Goal: Task Accomplishment & Management: Manage account settings

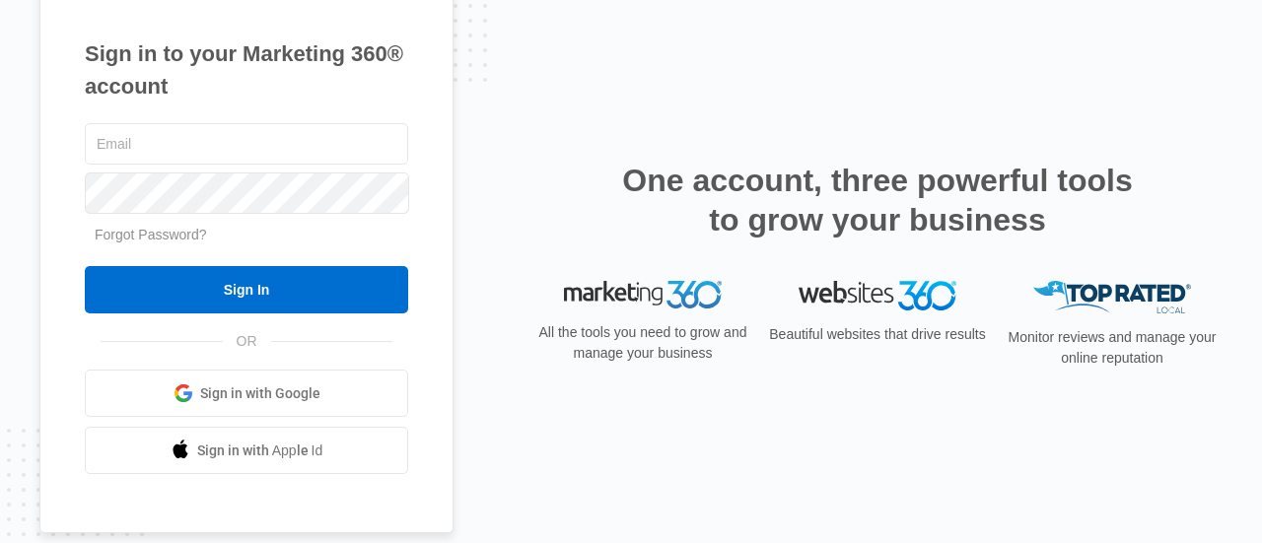
click at [236, 141] on input "text" at bounding box center [246, 143] width 323 height 41
click at [195, 129] on input "text" at bounding box center [246, 143] width 323 height 41
click at [132, 153] on input "text" at bounding box center [246, 143] width 323 height 41
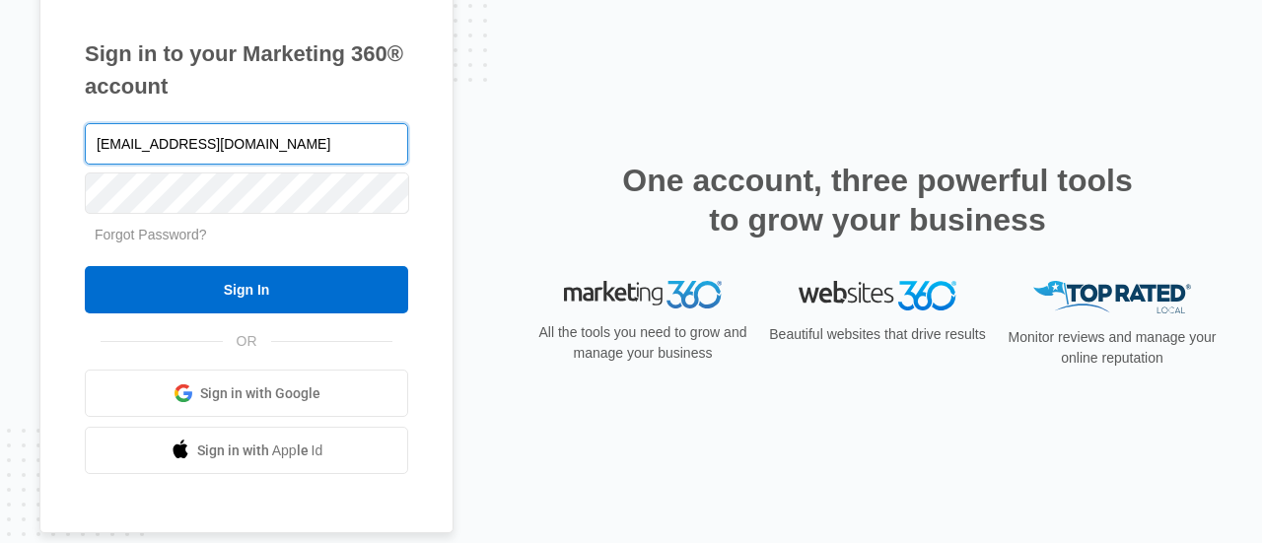
type input "joinus@ajicorporate.com"
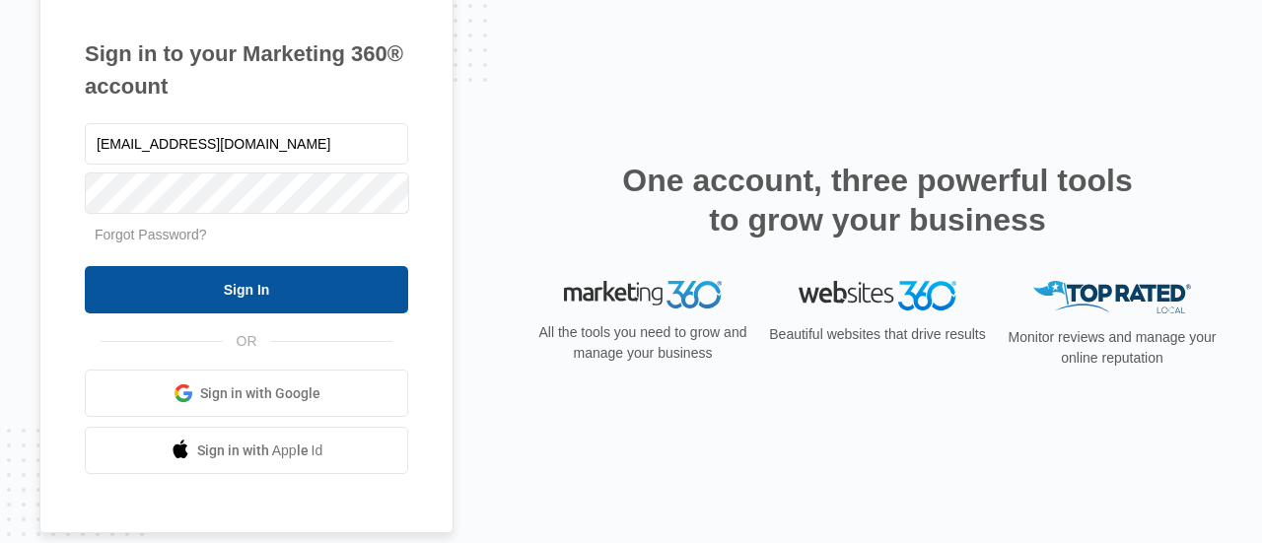
click at [243, 307] on input "Sign In" at bounding box center [246, 289] width 323 height 47
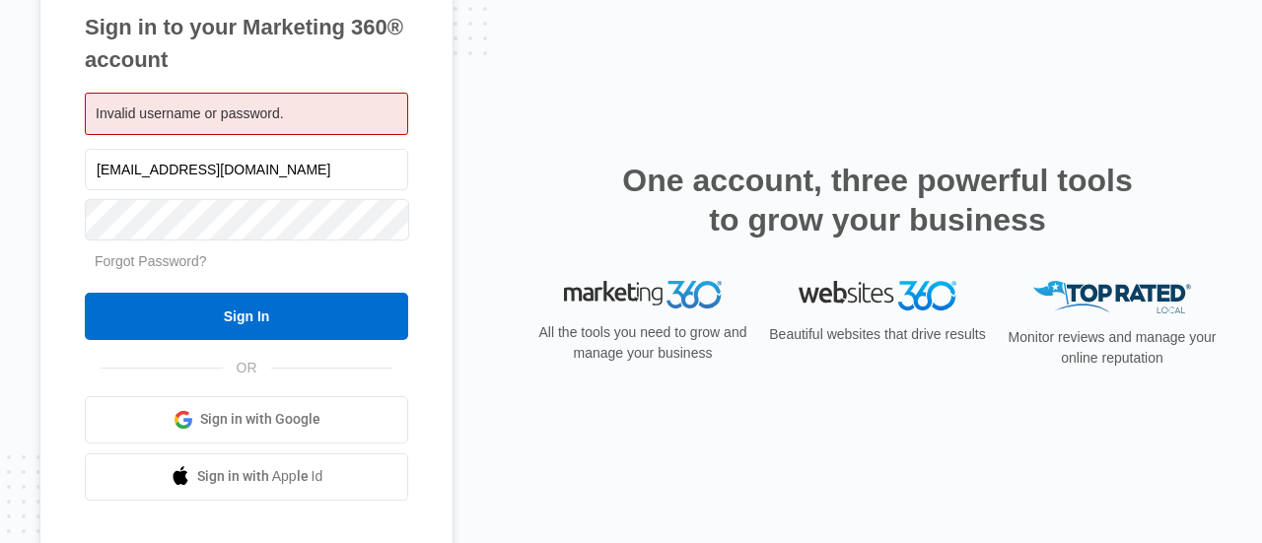
drag, startPoint x: 233, startPoint y: 318, endPoint x: 56, endPoint y: 376, distance: 185.5
click at [232, 318] on input "Sign In" at bounding box center [246, 316] width 323 height 47
click at [274, 167] on input "joinus@ajicorporate.com" at bounding box center [246, 169] width 323 height 41
drag, startPoint x: 329, startPoint y: 414, endPoint x: 316, endPoint y: 418, distance: 14.4
click at [329, 414] on link "Sign in with Google" at bounding box center [246, 419] width 323 height 47
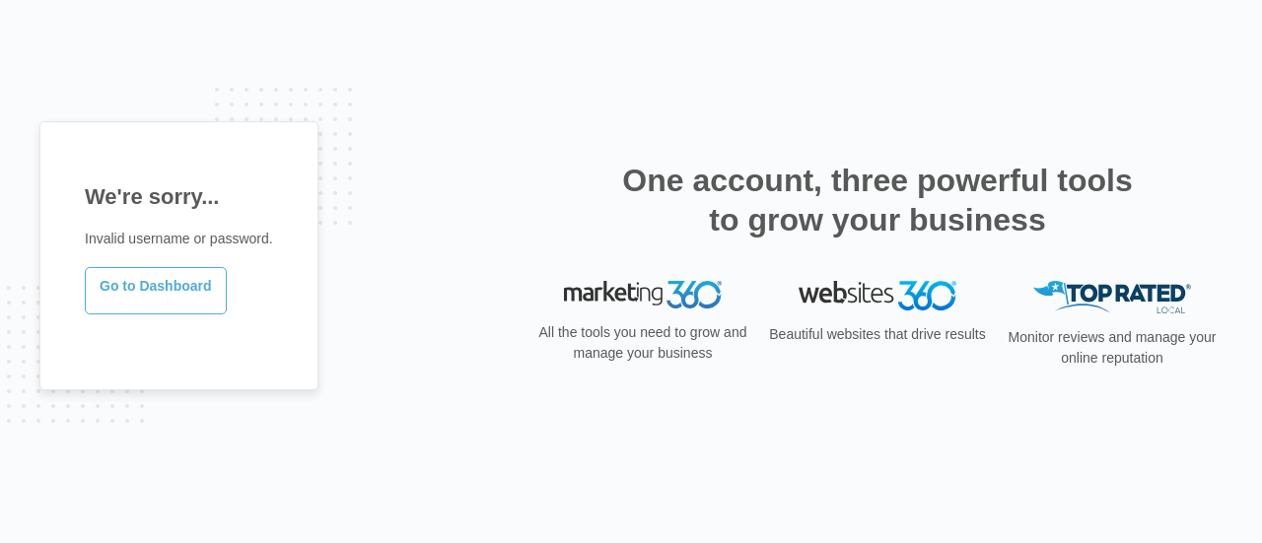
click at [179, 285] on link "Go to Dashboard" at bounding box center [156, 290] width 142 height 47
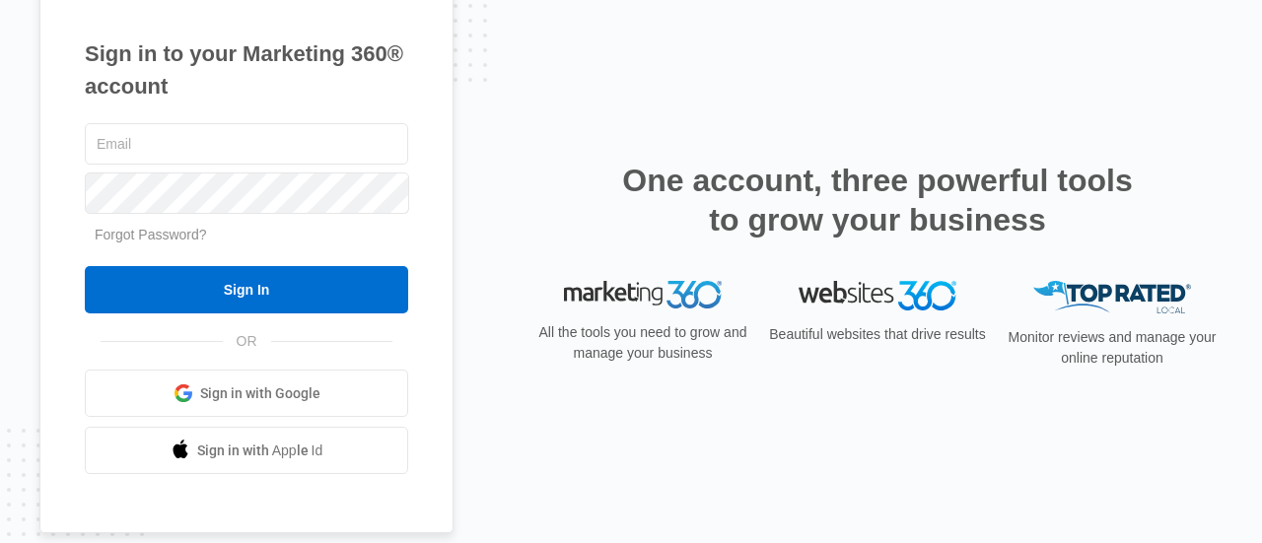
click at [250, 391] on span "Sign in with Google" at bounding box center [260, 394] width 120 height 21
click at [284, 401] on span "Sign in with Google" at bounding box center [260, 394] width 120 height 21
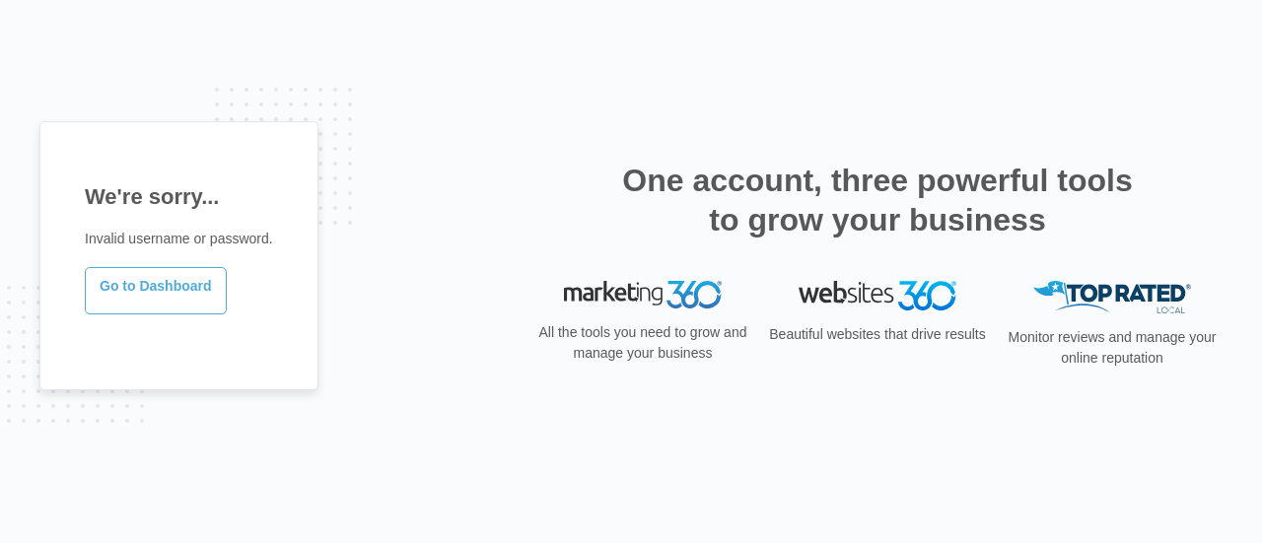
click at [194, 295] on link "Go to Dashboard" at bounding box center [156, 290] width 142 height 47
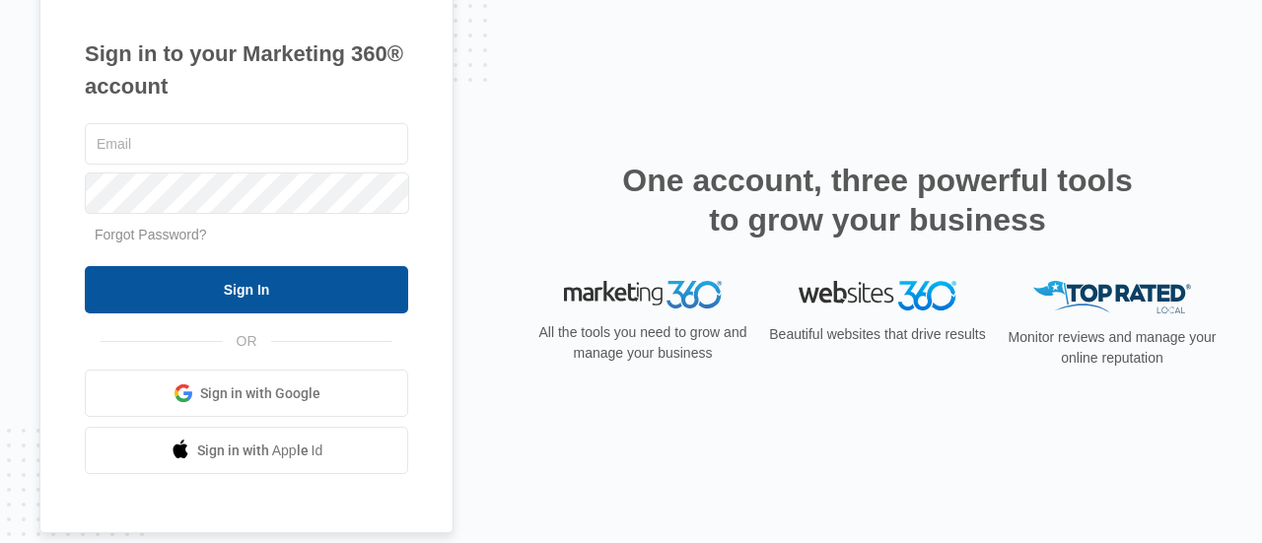
click at [270, 287] on input "Sign In" at bounding box center [246, 289] width 323 height 47
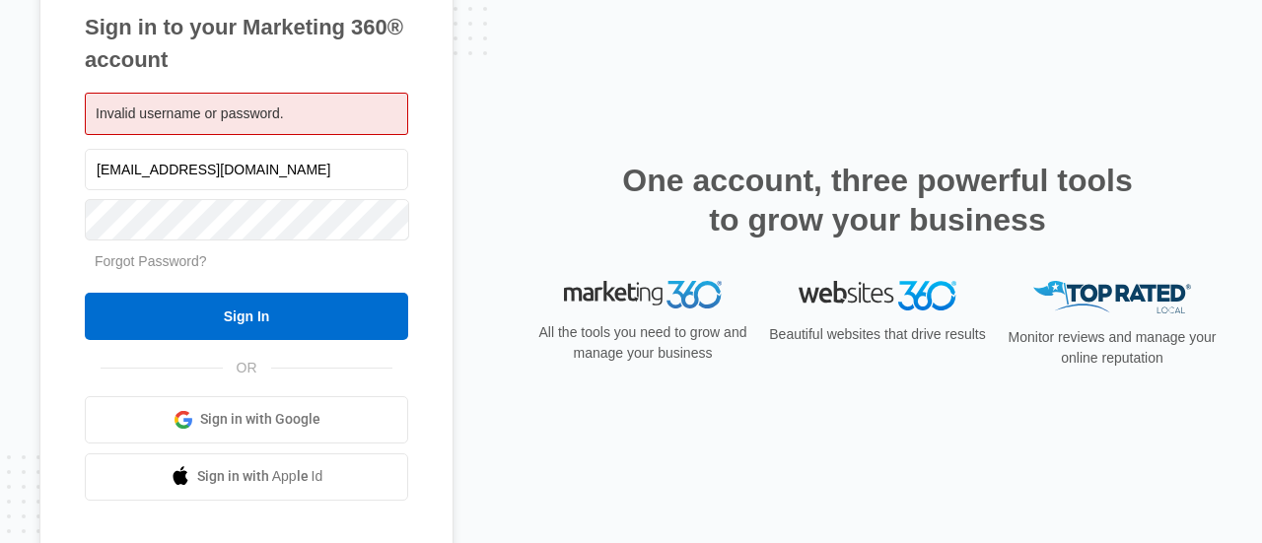
type input "[EMAIL_ADDRESS][DOMAIN_NAME]"
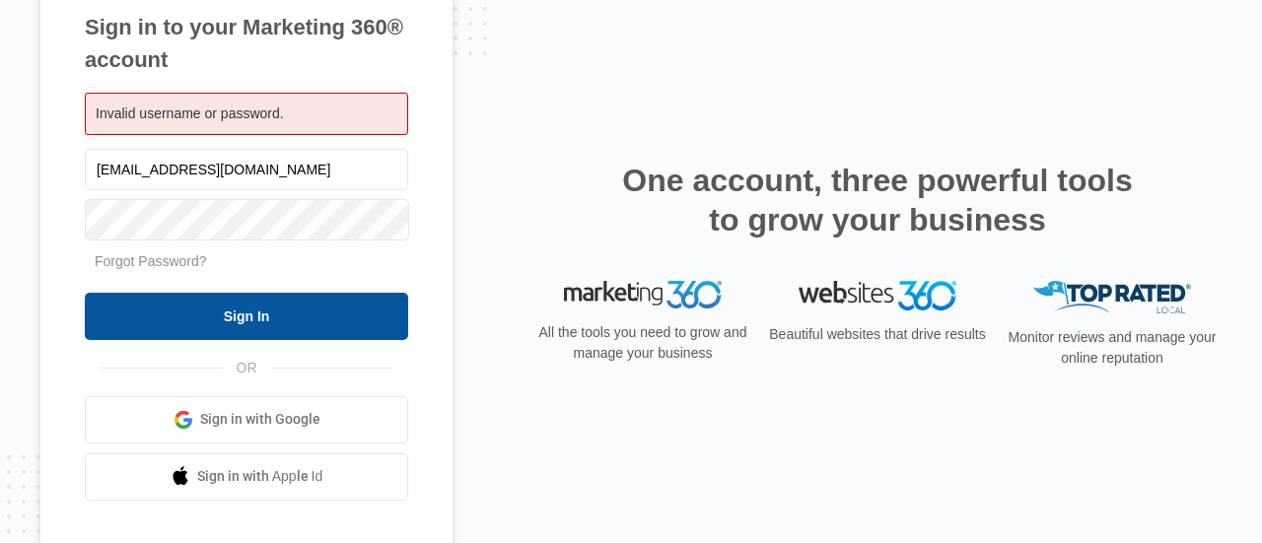
click at [262, 310] on input "Sign In" at bounding box center [246, 316] width 323 height 47
